Goal: Information Seeking & Learning: Learn about a topic

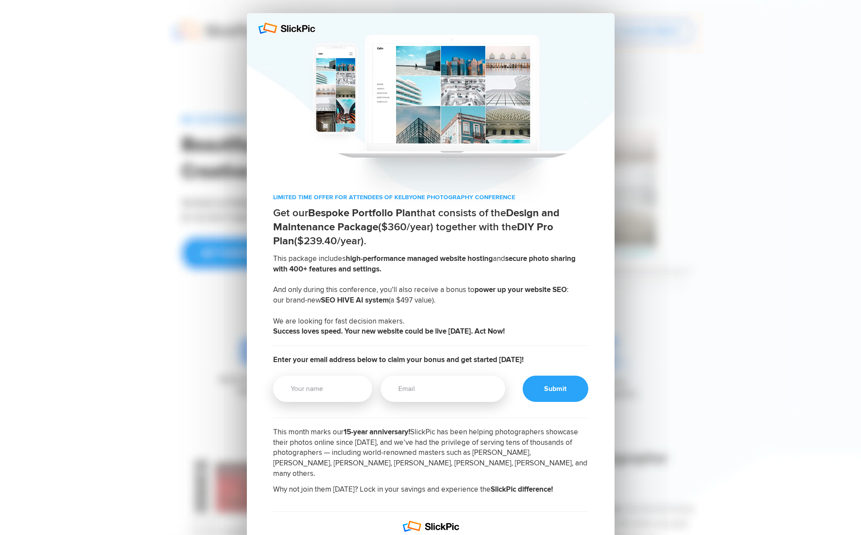
drag, startPoint x: 273, startPoint y: 199, endPoint x: 536, endPoint y: 198, distance: 263.0
click at [536, 198] on div "LIMITED TIME OFFER FOR ATTENDEES OF KELBYONE PHOTOGRAPHY CONFERENCE Get our Bes…" at bounding box center [431, 395] width 368 height 404
copy p "LIMITED TIME OFFER FOR ATTENDEES OF KELBYONE PHOTOGRAPHY CONFERENCE"
click at [586, 74] on div at bounding box center [431, 109] width 368 height 193
